Goal: Information Seeking & Learning: Understand process/instructions

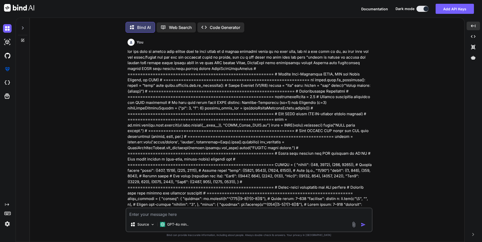
scroll to position [407, 0]
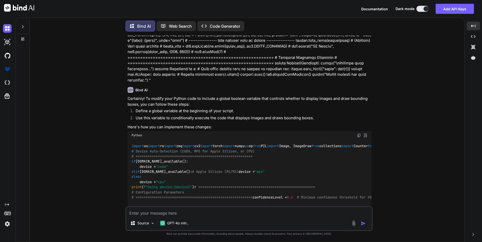
click at [24, 26] on icon at bounding box center [23, 27] width 4 height 4
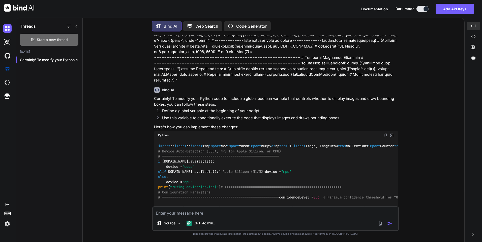
click at [44, 36] on div "Start a new thread" at bounding box center [49, 40] width 58 height 12
type textarea "x"
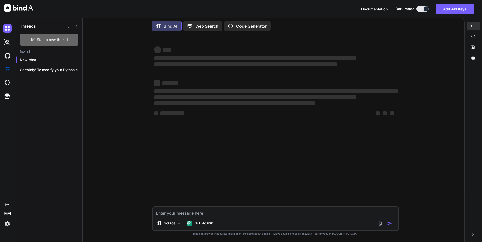
scroll to position [0, 0]
click at [222, 207] on textarea at bounding box center [275, 211] width 245 height 9
type textarea "i"
type textarea "x"
type textarea "if"
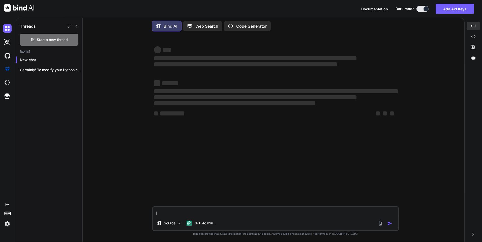
type textarea "x"
type textarea "if"
type textarea "x"
type textarea "if m"
type textarea "x"
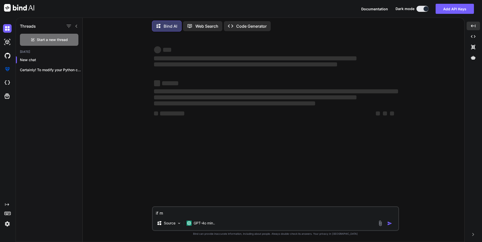
type textarea "if my"
type textarea "x"
type textarea "if my"
type textarea "x"
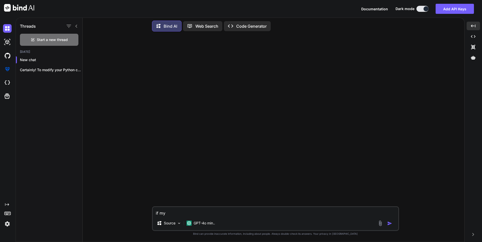
type textarea "if my c"
type textarea "x"
type textarea "if my co"
type textarea "x"
type textarea "if my com"
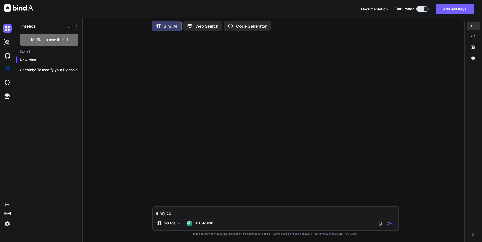
type textarea "x"
type textarea "if my comp"
type textarea "x"
type textarea "if my compn"
type textarea "x"
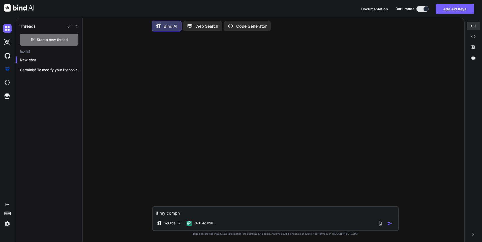
type textarea "if my compna"
type textarea "x"
type textarea "if my compnay"
type textarea "x"
type textarea "if my compnay"
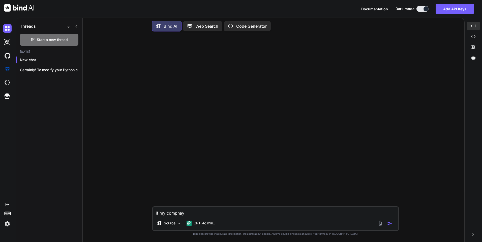
type textarea "x"
type textarea "if my compnay"
type textarea "x"
type textarea "if my compna"
type textarea "x"
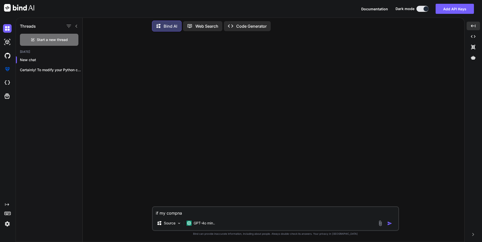
type textarea "if my compn"
type textarea "x"
type textarea "if my comp"
type textarea "x"
type textarea "if my com"
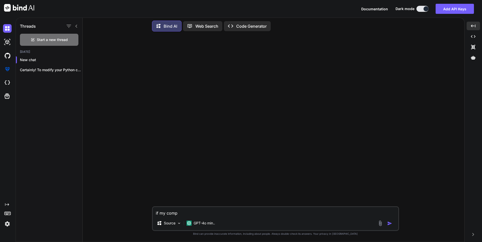
type textarea "x"
type textarea "if my comp"
type textarea "x"
type textarea "if my compa"
type textarea "x"
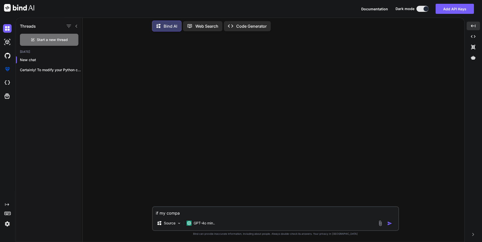
type textarea "if my compan"
type textarea "x"
type textarea "if my company"
type textarea "x"
type textarea "if my company"
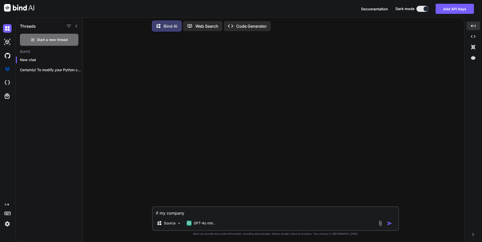
type textarea "x"
type textarea "if my company b"
type textarea "x"
type textarea "if my company ba"
type textarea "x"
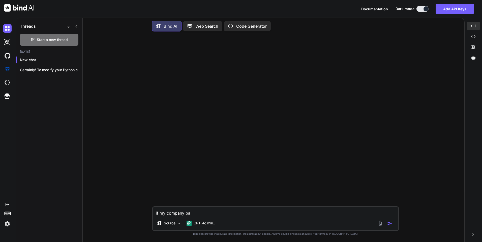
type textarea "if my company ban"
type textarea "x"
type textarea "if my company bann"
type textarea "x"
type textarea "if my company banne"
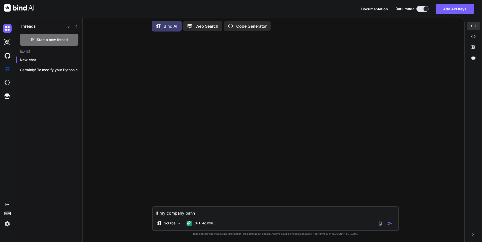
type textarea "x"
type textarea "if my company banned"
type textarea "x"
type textarea "if my company banned"
type textarea "x"
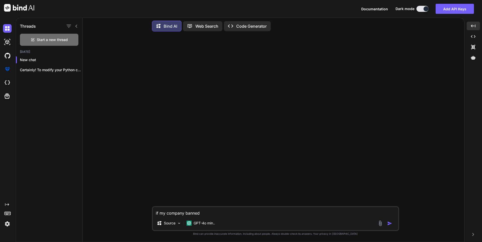
type textarea "if my company banned t"
type textarea "x"
type textarea "if my company banned th"
type textarea "x"
type textarea "if my company banned the"
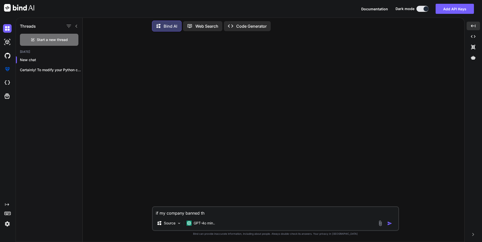
type textarea "x"
type textarea "if my company banned the"
type textarea "x"
type textarea "if my company banned the U"
type textarea "x"
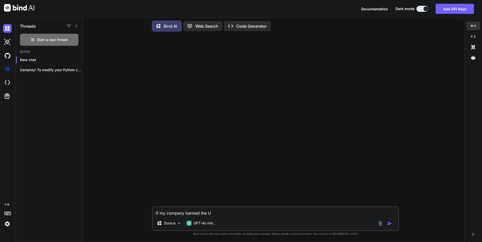
type textarea "if my company banned the US"
type textarea "x"
type textarea "if my company banned the USB"
type textarea "x"
type textarea "if my company banned the USB'"
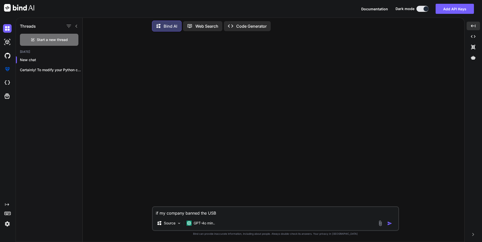
type textarea "x"
type textarea "if my company banned the USB's"
type textarea "x"
type textarea "if my company banned the USB's"
type textarea "x"
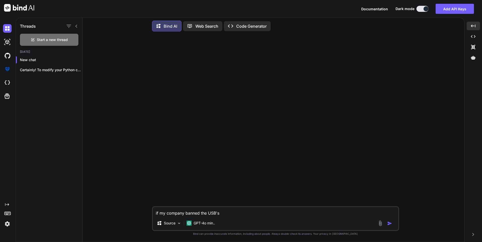
type textarea "if my company banned the USB's M"
type textarea "x"
type textarea "if my company banned the USB's MS"
type textarea "x"
type textarea "if my company banned the USB's MSC"
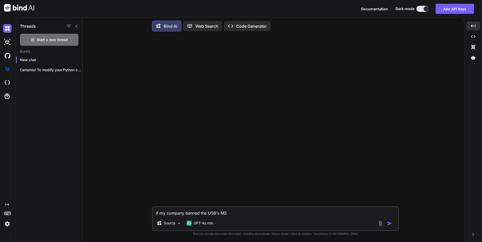
type textarea "x"
type textarea "if my company banned the USB's MSCP"
type textarea "x"
type textarea "if my company banned the USB's MSCP"
type textarea "x"
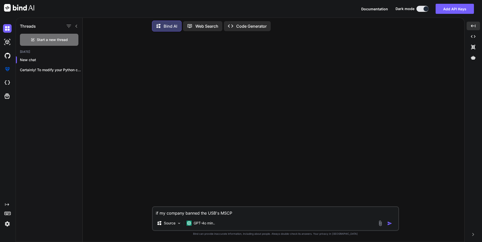
type textarea "if my company banned the USB's MSCP p"
type textarea "x"
type textarea "if my company banned the USB's MSCP pr"
type textarea "x"
type textarea "if my company banned the USB's MSCP pro"
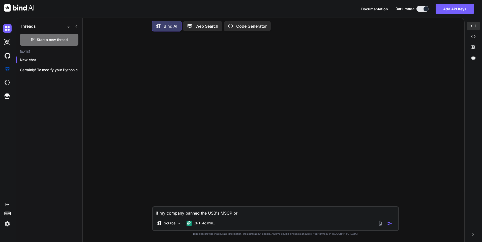
type textarea "x"
type textarea "if my company banned the USB's MSCP prot"
type textarea "x"
type textarea "if my company banned the USB's MSCP proto"
type textarea "x"
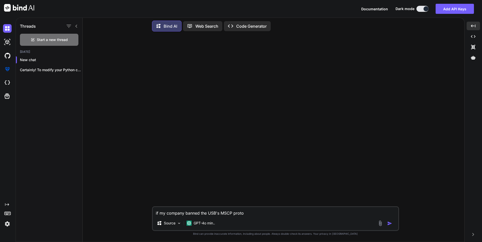
type textarea "if my company banned the USB's MSCP protoc"
type textarea "x"
type textarea "if my company banned the USB's MSCP proto"
type textarea "x"
type textarea "if my company banned the USB's MSCP prot"
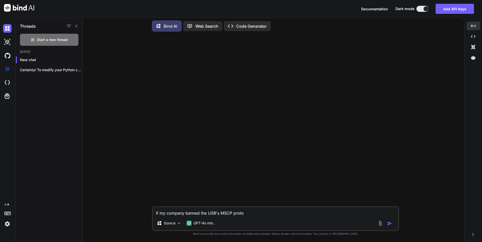
type textarea "x"
type textarea "if my company banned the USB's MSCP pro"
type textarea "x"
type textarea "if my company banned the USB's MSCP pr"
type textarea "x"
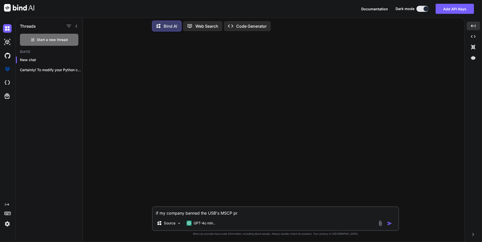
type textarea "if my company banned the USB's MSCP p"
type textarea "x"
type textarea "if my company banned the USB's MSCP"
type textarea "x"
type textarea "if my company banned the USB's MSCP c"
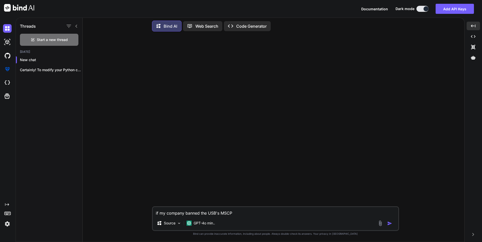
type textarea "x"
type textarea "if my company banned the USB's MSCP co"
type textarea "x"
type textarea "if my company banned the USB's MSCP con"
type textarea "x"
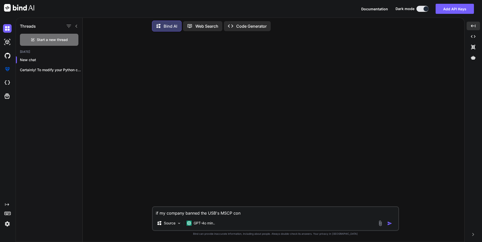
type textarea "if my company banned the USB's MSCP conn"
type textarea "x"
type textarea "if my company banned the USB's MSCP conne"
type textarea "x"
type textarea "if my company banned the USB's MSCP connec"
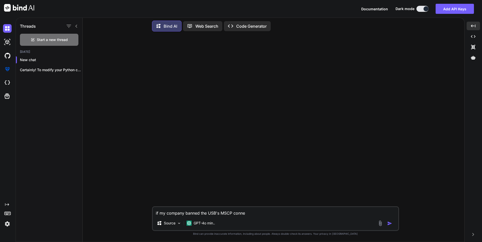
type textarea "x"
type textarea "if my company banned the USB's MSCP connect"
type textarea "x"
type textarea "if my company banned the USB's MSCP connecti"
type textarea "x"
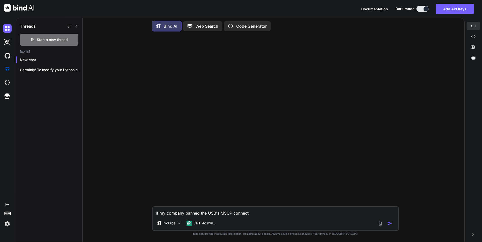
type textarea "if my company banned the USB's MSCP connectio"
type textarea "x"
type textarea "if my company banned the USB's MSCP connection"
type textarea "x"
type textarea "if my company banned the USB's MSCP connection"
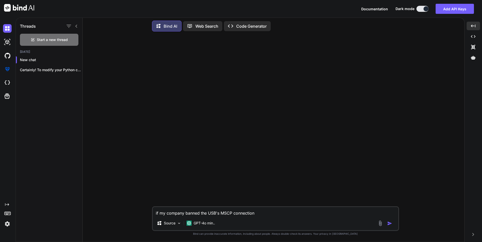
type textarea "x"
type textarea "if my company banned the USB's MSCP connection w"
type textarea "x"
type textarea "if my company banned the USB's MSCP connection wh"
type textarea "x"
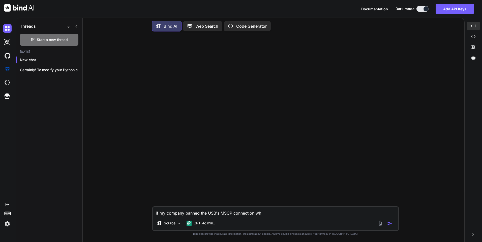
type textarea "if my company banned the USB's MSCP connection wha"
type textarea "x"
type textarea "if my company banned the USB's MSCP connection what"
type textarea "x"
type textarea "if my company banned the USB's MSCP connection what"
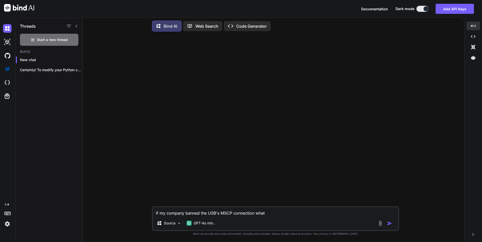
type textarea "x"
type textarea "if my company banned the USB's MSCP connection what i"
type textarea "x"
type textarea "if my company banned the USB's MSCP connection what is"
type textarea "x"
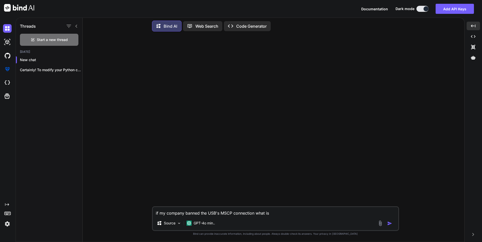
type textarea "if my company banned the USB's MSCP connection what is"
type textarea "x"
type textarea "if my company banned the USB's MSCP connection what is t"
type textarea "x"
type textarea "if my company banned the USB's MSCP connection what is th"
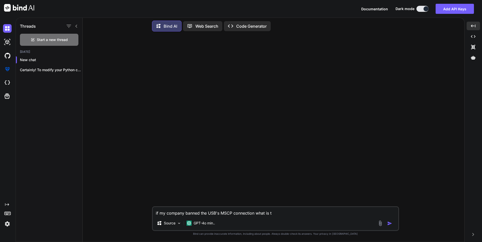
type textarea "x"
type textarea "if my company banned the USB's MSCP connection what is the"
type textarea "x"
type textarea "if my company banned the USB's MSCP connection what is the"
type textarea "x"
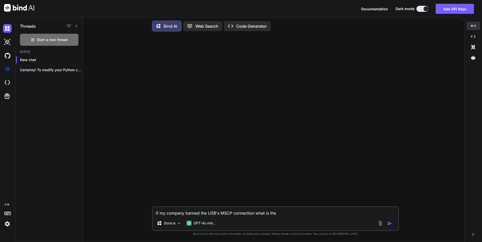
type textarea "if my company banned the USB's MSCP connection what is the w"
type textarea "x"
type textarea "if my company banned the USB's MSCP connection what is the wa"
type textarea "x"
type textarea "if my company banned the USB's MSCP connection what is the way"
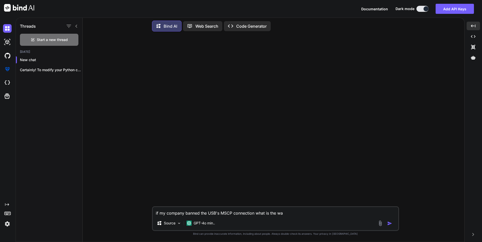
type textarea "x"
type textarea "if my company banned the USB's MSCP connection what is the way"
type textarea "x"
type textarea "if my company banned the USB's MSCP connection what is the way a"
type textarea "x"
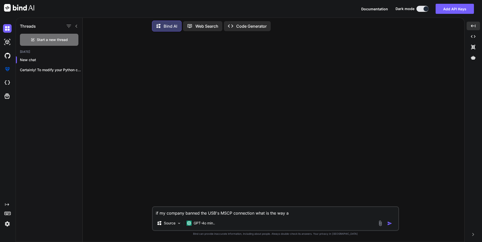
type textarea "if my company banned the USB's MSCP connection what is the way ar"
type textarea "x"
type textarea "if my company banned the USB's MSCP connection what is the way aro"
type textarea "x"
type textarea "if my company banned the USB's MSCP connection what is the way arou"
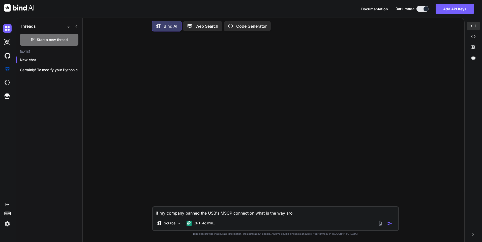
type textarea "x"
type textarea "if my company banned the USB's MSCP connection what is the way aroun"
type textarea "x"
type textarea "if my company banned the USB's MSCP connection what is the way around"
type textarea "x"
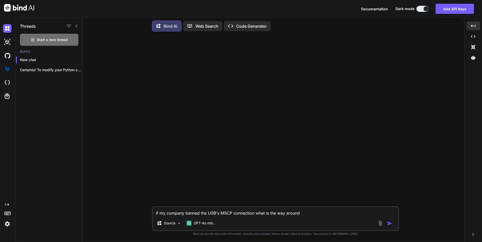
type textarea "if my company banned the USB's MSCP connection what is the way a round"
type textarea "x"
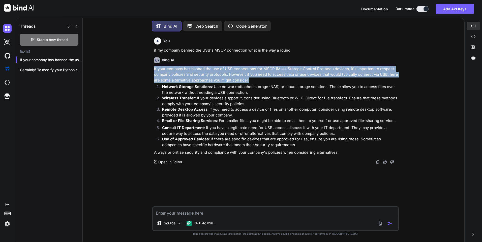
drag, startPoint x: 151, startPoint y: 68, endPoint x: 273, endPoint y: 78, distance: 122.6
click at [273, 78] on div "You if my company banned the USB's MSCP connection what is the way a round Bind…" at bounding box center [275, 139] width 377 height 207
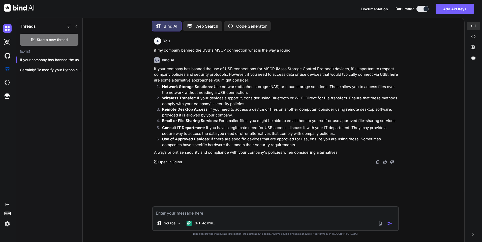
click at [355, 105] on p "Wireless Transfer : If your devices support it, consider using Bluetooth or Wi-…" at bounding box center [280, 100] width 236 height 11
click at [230, 120] on p "Email or File Sharing Services : For smaller files, you might be able to email …" at bounding box center [280, 121] width 236 height 6
click at [53, 39] on span "Start a new thread" at bounding box center [52, 39] width 31 height 5
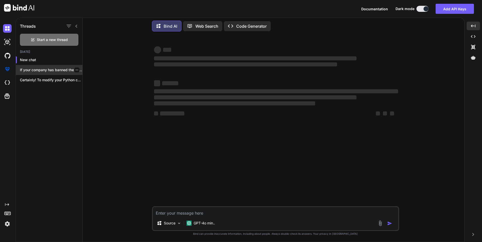
click at [75, 69] on icon "button" at bounding box center [76, 70] width 3 height 3
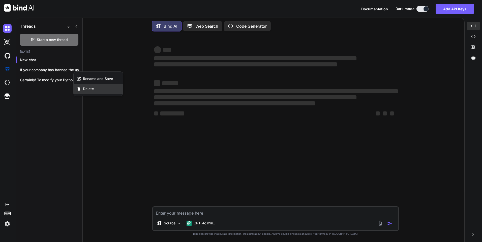
click at [87, 90] on span "Delete" at bounding box center [88, 88] width 11 height 5
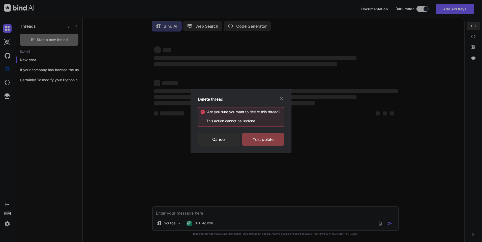
click at [260, 140] on div "Yes, delete" at bounding box center [263, 139] width 42 height 13
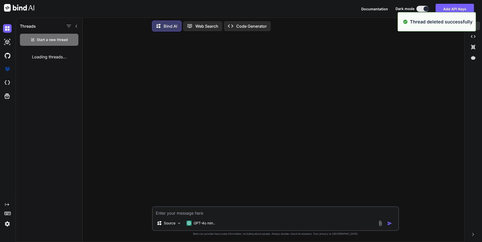
type textarea "x"
click at [41, 59] on p "New chat" at bounding box center [51, 59] width 62 height 5
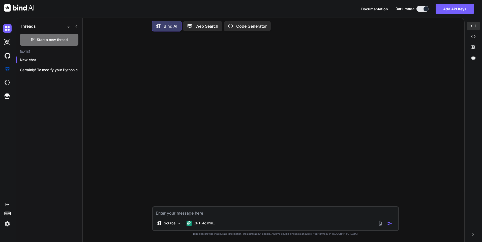
click at [231, 215] on textarea at bounding box center [275, 211] width 245 height 9
type textarea "h"
type textarea "x"
type textarea "ho"
type textarea "x"
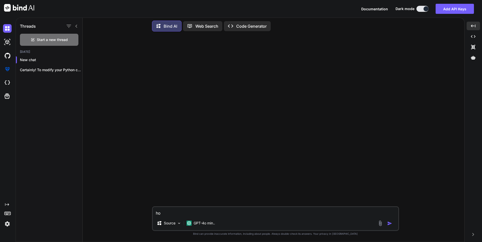
type textarea "how"
type textarea "x"
type textarea "how"
type textarea "x"
type textarea "how t"
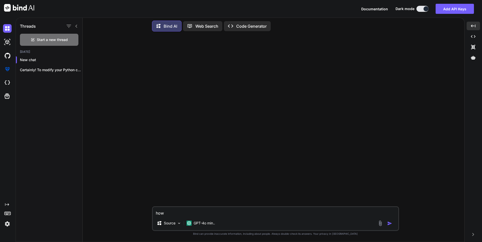
type textarea "x"
type textarea "how to"
type textarea "x"
type textarea "how to"
click at [217, 211] on textarea "how to" at bounding box center [275, 211] width 245 height 9
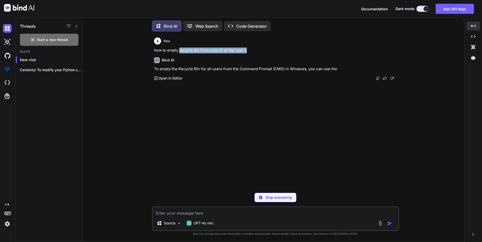
drag, startPoint x: 180, startPoint y: 50, endPoint x: 261, endPoint y: 51, distance: 81.4
click at [261, 51] on p "how to empty recycle bin from cmd of all the user's" at bounding box center [276, 51] width 244 height 6
drag, startPoint x: 261, startPoint y: 51, endPoint x: 256, endPoint y: 49, distance: 5.1
click at [256, 49] on p "how to empty recycle bin from cmd of all the user's" at bounding box center [276, 51] width 244 height 6
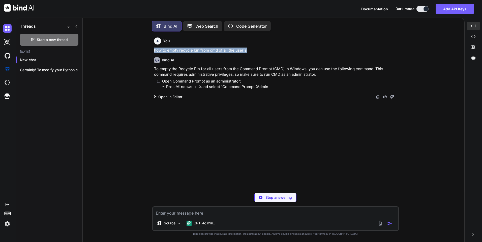
drag, startPoint x: 244, startPoint y: 51, endPoint x: 89, endPoint y: 50, distance: 155.4
click at [89, 50] on div "You how to empty recycle bin from cmd of all the user's Bind AI To empty the Re…" at bounding box center [275, 139] width 377 height 207
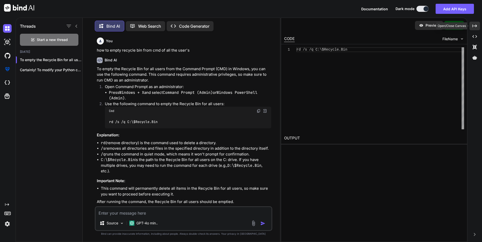
click at [473, 26] on icon "Created with Pixso." at bounding box center [474, 26] width 5 height 5
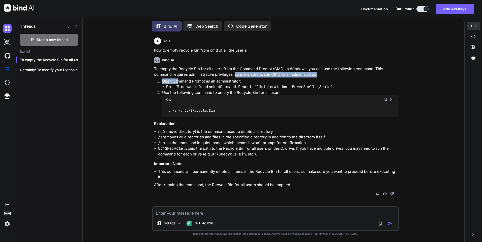
drag, startPoint x: 234, startPoint y: 75, endPoint x: 177, endPoint y: 83, distance: 57.2
click at [177, 83] on div "To empty the Recycle Bin for all users from the Command Prompt (CMD) in Windows…" at bounding box center [276, 127] width 244 height 122
click at [176, 83] on p "Open Command Prompt as an administrator:" at bounding box center [280, 82] width 236 height 6
click at [162, 81] on p "Open Command Prompt as an administrator:" at bounding box center [280, 82] width 236 height 6
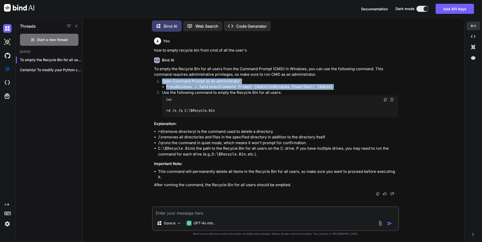
drag, startPoint x: 162, startPoint y: 81, endPoint x: 353, endPoint y: 86, distance: 190.7
click at [353, 86] on li "Open Command Prompt as an administrator: Press Windows + X and select Command P…" at bounding box center [278, 84] width 240 height 11
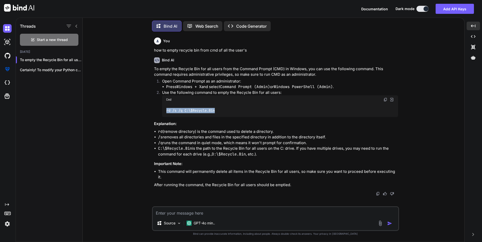
drag, startPoint x: 165, startPoint y: 112, endPoint x: 253, endPoint y: 109, distance: 87.5
click at [253, 109] on div "rd /s /q C:\$Recycle.Bin" at bounding box center [280, 110] width 236 height 13
click at [164, 125] on h3 "Explanation:" at bounding box center [276, 124] width 244 height 6
drag, startPoint x: 158, startPoint y: 131, endPoint x: 289, endPoint y: 131, distance: 131.2
click at [289, 131] on li "rd (remove directory) is the command used to delete a directory." at bounding box center [278, 132] width 240 height 6
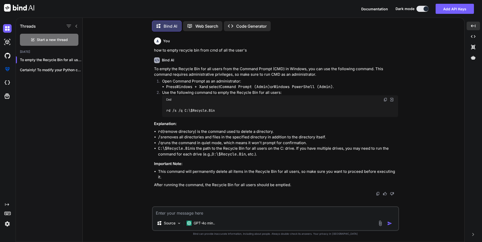
click at [290, 131] on li "rd (remove directory) is the command used to delete a directory." at bounding box center [278, 132] width 240 height 6
drag, startPoint x: 290, startPoint y: 131, endPoint x: 156, endPoint y: 134, distance: 134.0
click at [156, 134] on ul "rd (remove directory) is the command used to delete a directory. /s removes all…" at bounding box center [276, 143] width 244 height 28
drag, startPoint x: 156, startPoint y: 134, endPoint x: 160, endPoint y: 143, distance: 9.7
click at [160, 143] on code "/q" at bounding box center [160, 143] width 5 height 5
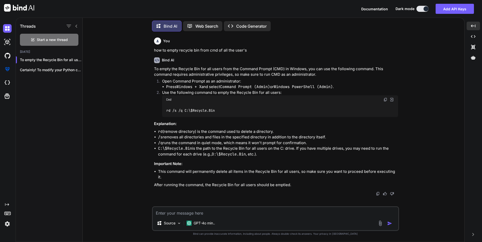
drag, startPoint x: 158, startPoint y: 137, endPoint x: 332, endPoint y: 136, distance: 174.6
click at [332, 136] on li "/s removes all directories and files in the specified directory in addition to …" at bounding box center [278, 137] width 240 height 6
drag, startPoint x: 328, startPoint y: 136, endPoint x: 134, endPoint y: 138, distance: 194.0
click at [134, 138] on div "You how to empty recycle bin from cmd of all the user's Bind AI To empty the Re…" at bounding box center [275, 139] width 377 height 207
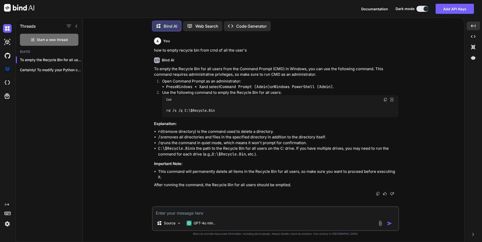
drag, startPoint x: 134, startPoint y: 138, endPoint x: 157, endPoint y: 144, distance: 23.4
click at [157, 144] on ul "rd (remove directory) is the command used to delete a directory. /s removes all…" at bounding box center [276, 143] width 244 height 28
drag, startPoint x: 157, startPoint y: 144, endPoint x: 348, endPoint y: 142, distance: 190.4
click at [348, 142] on ul "rd (remove directory) is the command used to delete a directory. /s removes all…" at bounding box center [276, 143] width 244 height 28
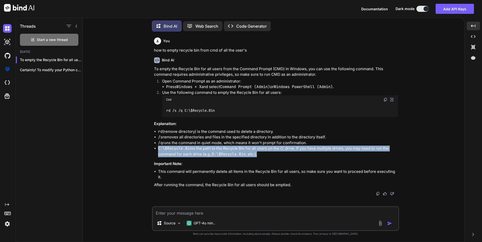
drag, startPoint x: 157, startPoint y: 148, endPoint x: 263, endPoint y: 153, distance: 106.2
click at [263, 153] on ul "rd (remove directory) is the command used to delete a directory. /s removes all…" at bounding box center [276, 143] width 244 height 28
click at [263, 153] on li "C:\$Recycle.Bin is the path to the Recycle Bin for all users on the C: drive. I…" at bounding box center [278, 151] width 240 height 11
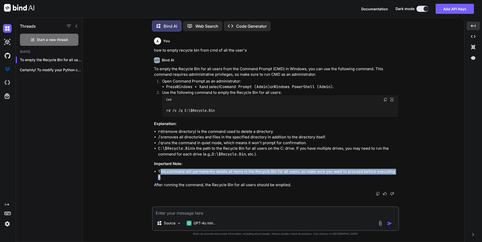
drag, startPoint x: 160, startPoint y: 171, endPoint x: 395, endPoint y: 171, distance: 235.5
click at [395, 171] on li "This command will permanently delete all items in the Recycle Bin for all users…" at bounding box center [278, 174] width 240 height 11
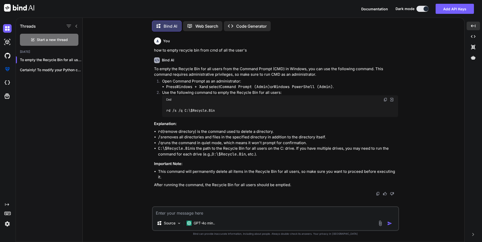
click at [97, 95] on div "You how to empty recycle bin from cmd of all the user's Bind AI To empty the Re…" at bounding box center [275, 139] width 377 height 207
